Goal: Information Seeking & Learning: Find specific fact

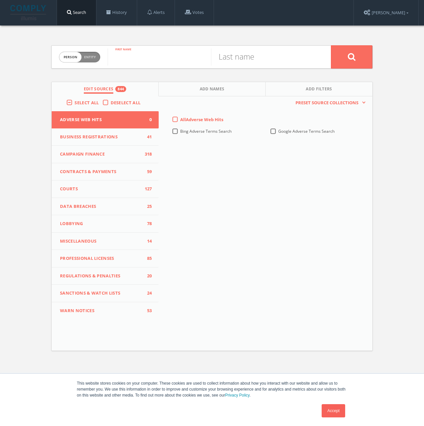
drag, startPoint x: 153, startPoint y: 53, endPoint x: 107, endPoint y: 52, distance: 46.1
click at [153, 53] on input "text" at bounding box center [159, 56] width 103 height 17
drag, startPoint x: 83, startPoint y: 57, endPoint x: 92, endPoint y: 57, distance: 8.6
click at [83, 57] on span "Person Entity" at bounding box center [79, 57] width 41 height 10
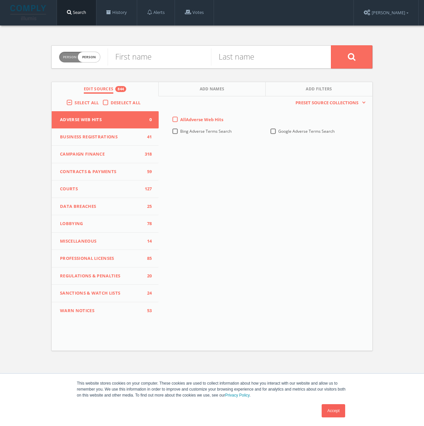
checkbox input "true"
click at [134, 57] on input "text" at bounding box center [219, 56] width 223 height 17
type input "Cybermedia Technologies"
click at [331, 45] on button at bounding box center [351, 56] width 41 height 23
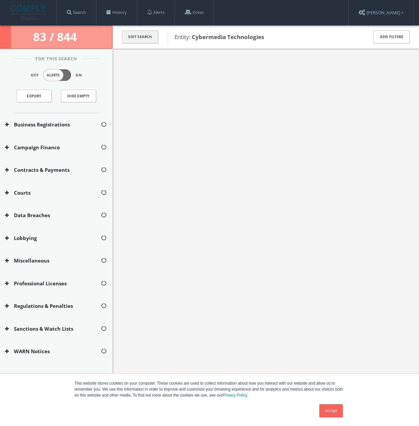
click at [141, 38] on button "Edit Search" at bounding box center [140, 36] width 36 height 13
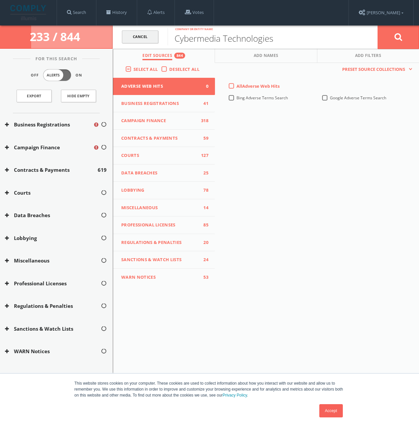
click at [152, 38] on link "Cancel" at bounding box center [140, 36] width 36 height 13
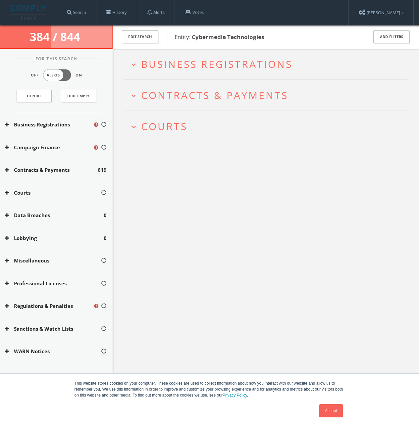
click at [213, 94] on span "Contracts & Payments" at bounding box center [214, 95] width 147 height 14
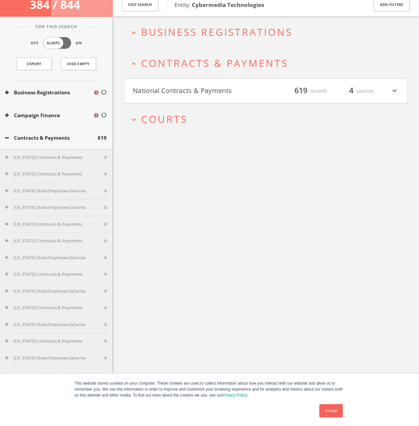
scroll to position [39, 0]
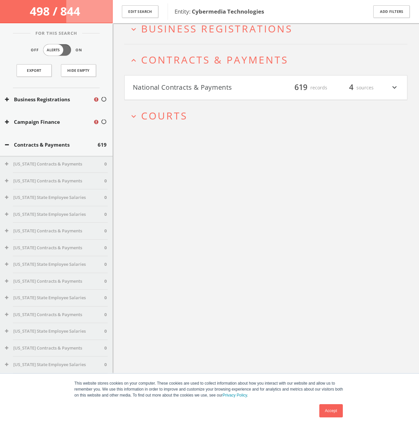
click at [169, 123] on h2 "expand_more Courts" at bounding box center [265, 115] width 283 height 31
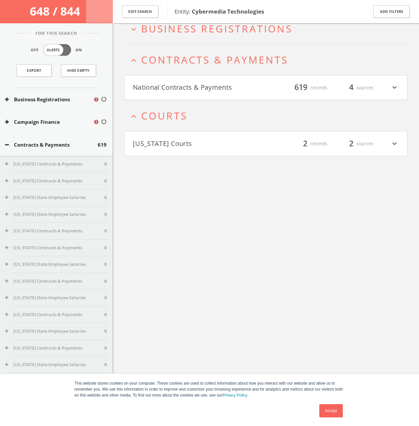
click at [166, 141] on button "[US_STATE] Courts" at bounding box center [199, 143] width 133 height 11
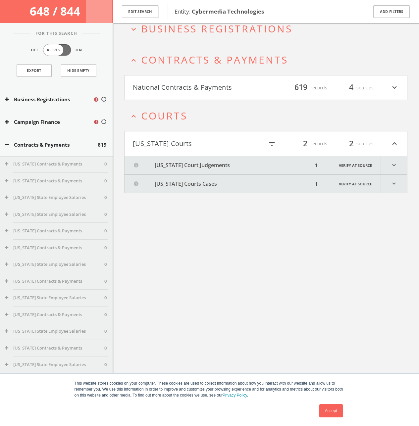
click at [202, 169] on button "[US_STATE] Court Judgements" at bounding box center [219, 165] width 188 height 18
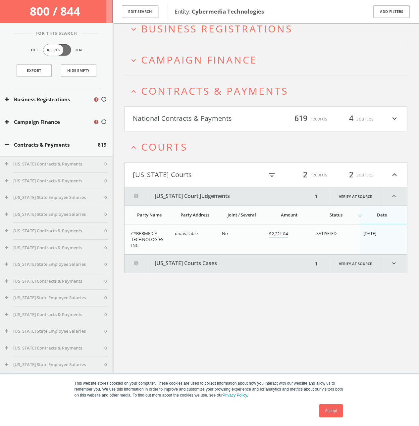
drag, startPoint x: 231, startPoint y: 259, endPoint x: 252, endPoint y: 281, distance: 30.2
click at [231, 259] on button "[US_STATE] Courts Cases" at bounding box center [219, 264] width 188 height 18
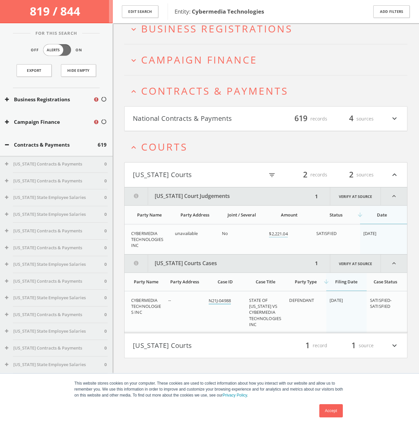
click at [224, 301] on link "N21J-04988" at bounding box center [220, 301] width 22 height 7
click at [197, 342] on button "[US_STATE] Courts" at bounding box center [199, 345] width 133 height 11
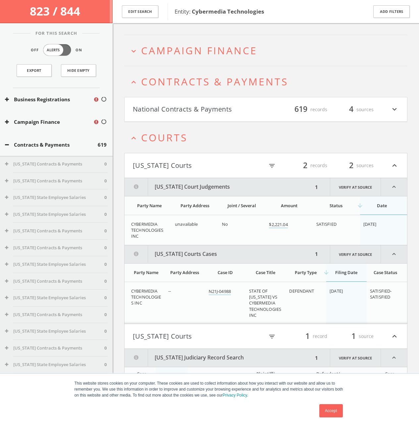
scroll to position [74, 0]
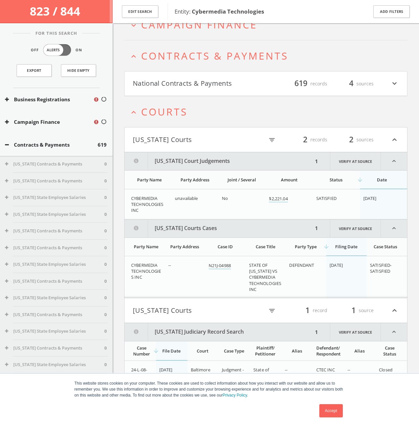
click at [329, 415] on link "Accept" at bounding box center [331, 410] width 24 height 13
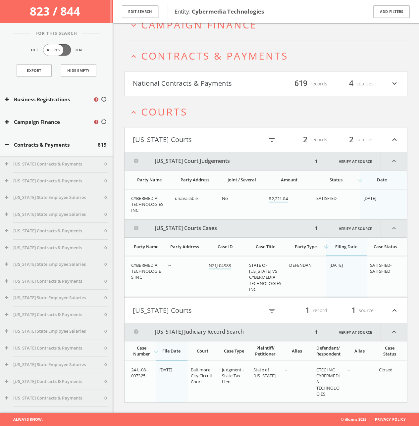
click at [267, 381] on td "State of [US_STATE]" at bounding box center [265, 382] width 31 height 42
click at [174, 379] on td "[DATE]" at bounding box center [171, 382] width 31 height 42
click at [218, 308] on button "[US_STATE] Courts" at bounding box center [198, 310] width 131 height 11
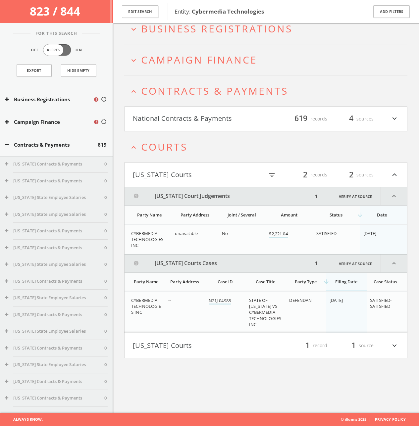
click at [205, 171] on button "[US_STATE] Courts" at bounding box center [198, 174] width 131 height 11
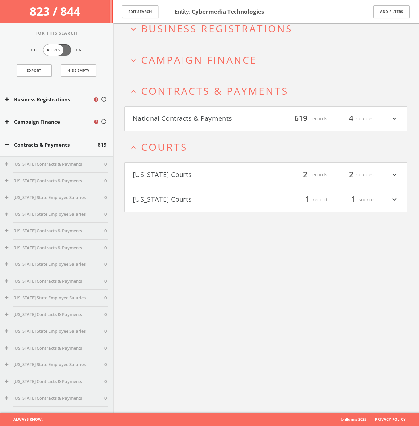
click at [180, 112] on h4 "National Contracts & Payments filter_list 619 records 4 sources expand_more" at bounding box center [266, 119] width 283 height 25
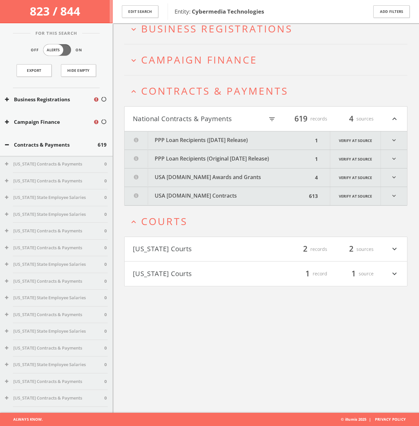
click at [203, 49] on h2 "expand_more Campaign Finance" at bounding box center [265, 59] width 283 height 31
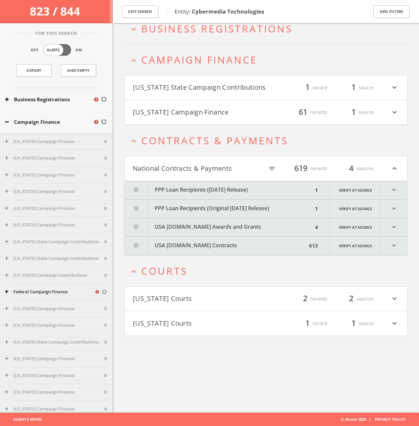
click at [196, 141] on span "Contracts & Payments" at bounding box center [214, 141] width 147 height 14
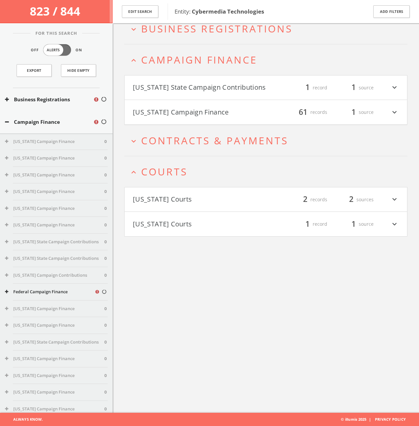
click at [209, 83] on button "[US_STATE] State Campaign Contributions" at bounding box center [199, 87] width 133 height 11
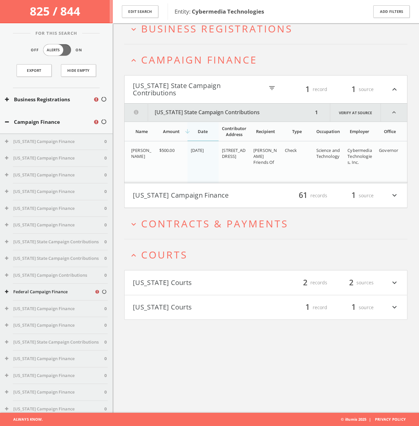
click at [206, 91] on button "[US_STATE] State Campaign Contributions" at bounding box center [198, 89] width 131 height 15
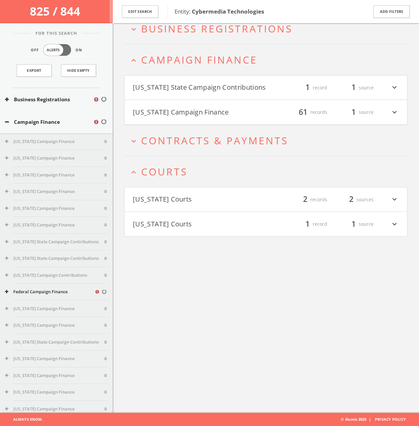
click at [203, 112] on button "[US_STATE] Campaign Finance" at bounding box center [199, 112] width 133 height 11
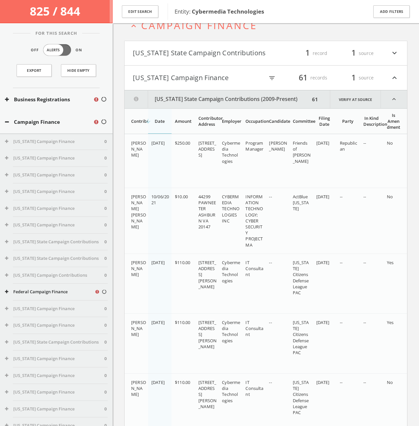
scroll to position [8, 0]
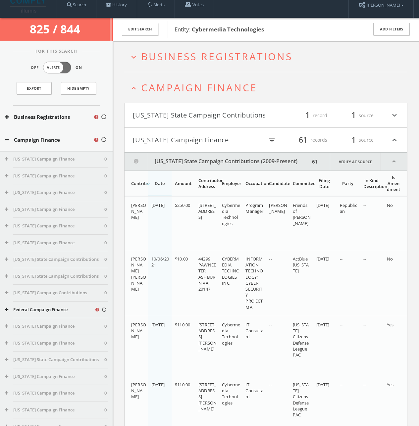
click at [194, 139] on button "[US_STATE] Campaign Finance" at bounding box center [198, 139] width 131 height 11
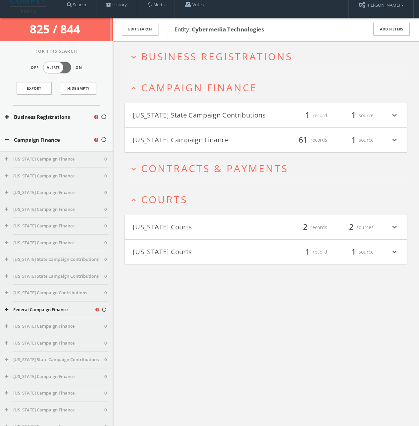
click at [191, 171] on span "Contracts & Payments" at bounding box center [214, 169] width 147 height 14
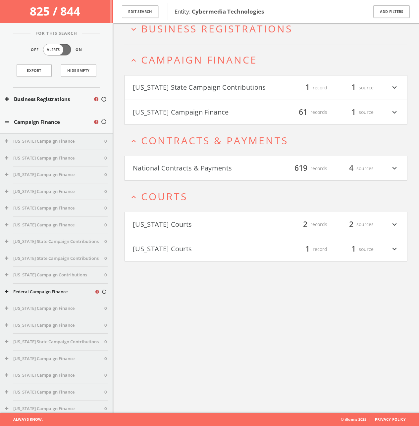
click at [200, 121] on h4 "[US_STATE] Campaign Finance filter_list 61 records 1 source expand_more" at bounding box center [266, 112] width 283 height 25
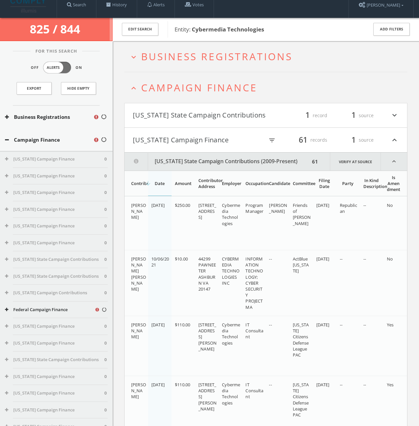
click at [196, 85] on span "Campaign Finance" at bounding box center [199, 88] width 116 height 14
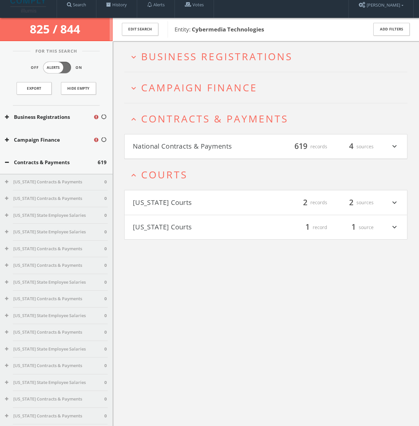
click at [184, 122] on span "Contracts & Payments" at bounding box center [214, 119] width 147 height 14
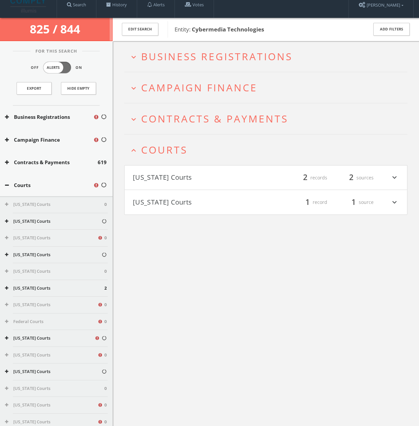
click at [180, 144] on span "Courts" at bounding box center [164, 150] width 46 height 14
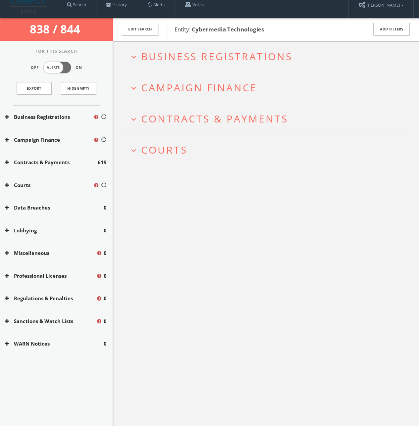
click at [261, 197] on div "expand_more Business Registrations expand_more Campaign Finance expand_more Con…" at bounding box center [266, 254] width 306 height 426
click at [198, 116] on span "Contracts & Payments" at bounding box center [214, 119] width 147 height 14
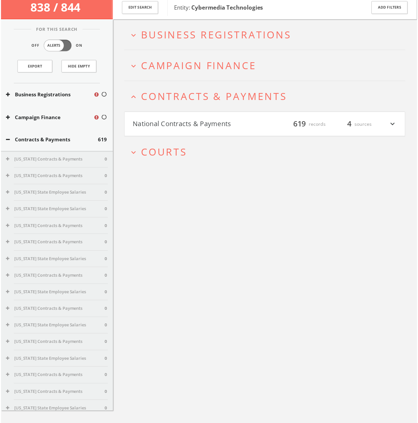
scroll to position [39, 0]
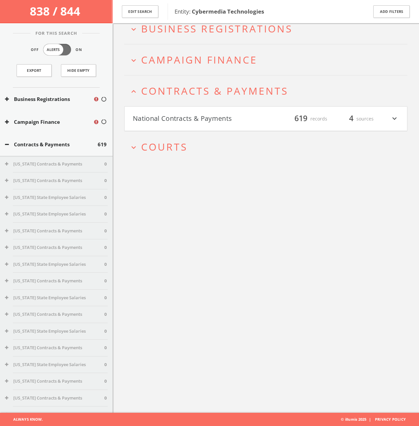
drag, startPoint x: 290, startPoint y: 230, endPoint x: 315, endPoint y: 101, distance: 131.1
click at [290, 229] on div "expand_more Business Registrations expand_more Campaign Finance expand_less Con…" at bounding box center [266, 200] width 306 height 426
